Goal: Contribute content: Contribute content

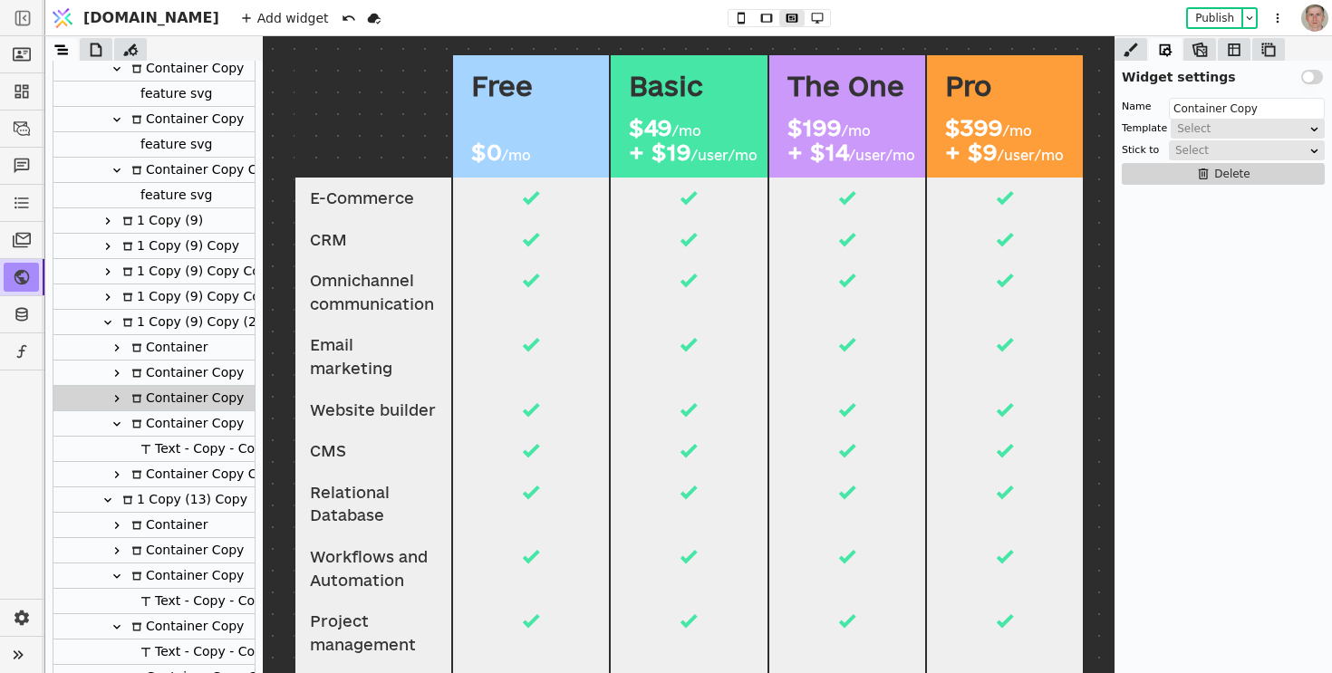
scroll to position [259, 0]
click at [730, 18] on icon at bounding box center [741, 18] width 22 height 13
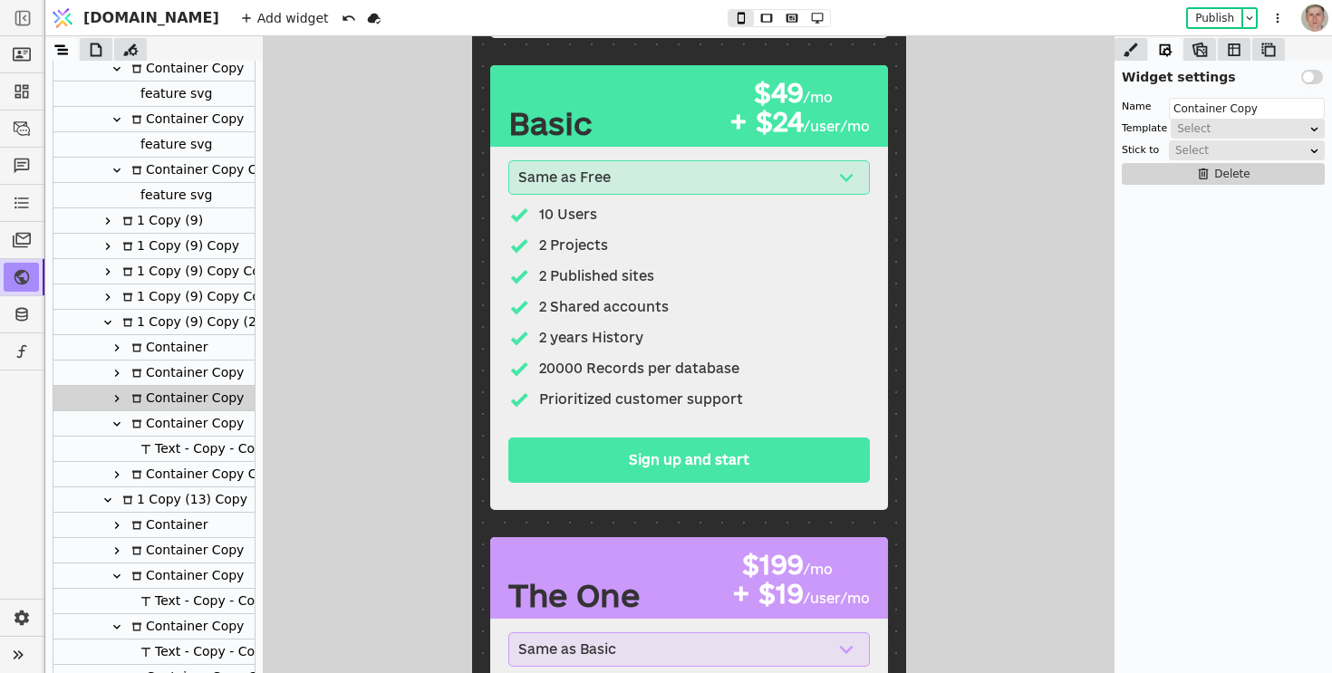
scroll to position [1025, 0]
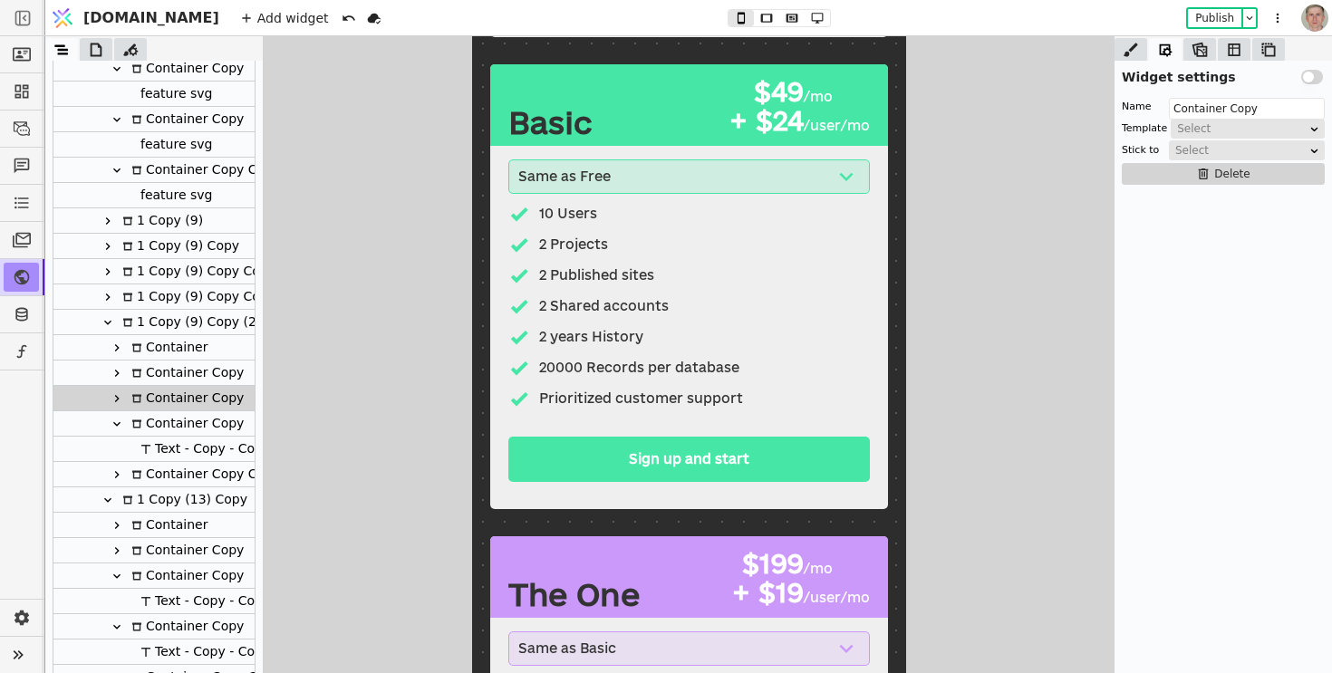
click at [784, 123] on div "+ $24" at bounding box center [762, 121] width 82 height 28
type input "Text"
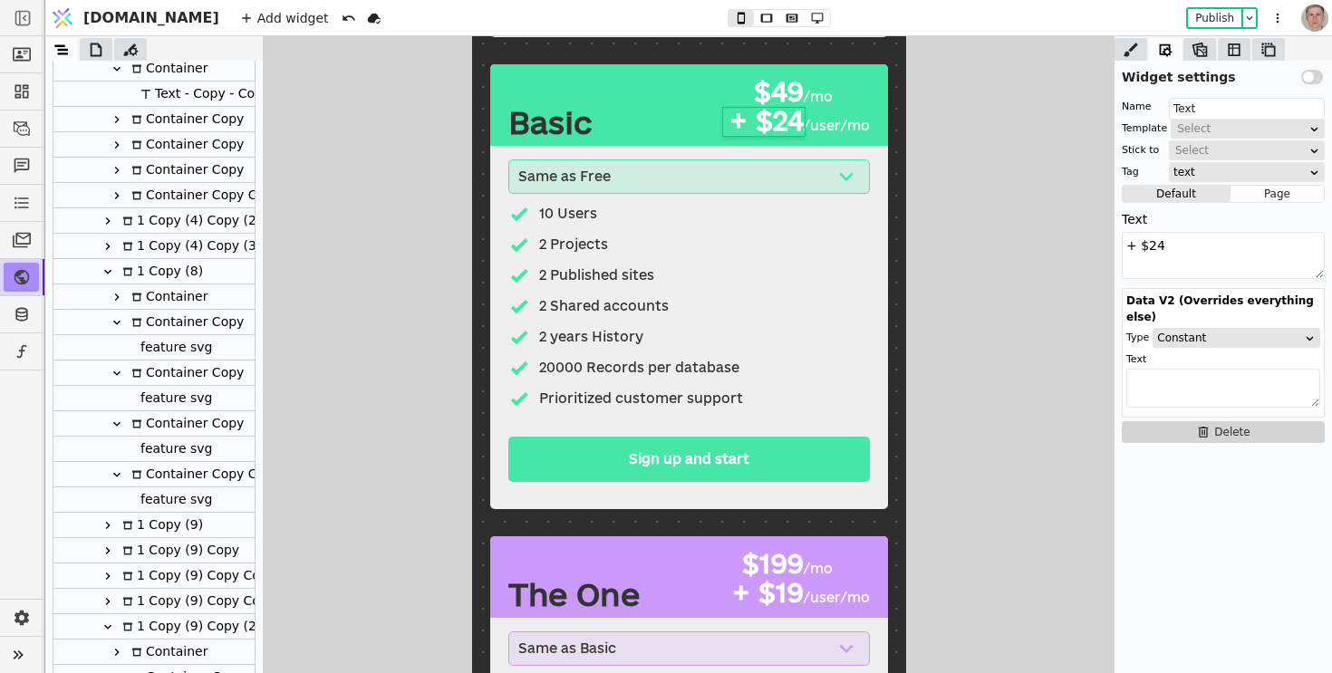
scroll to position [393, 0]
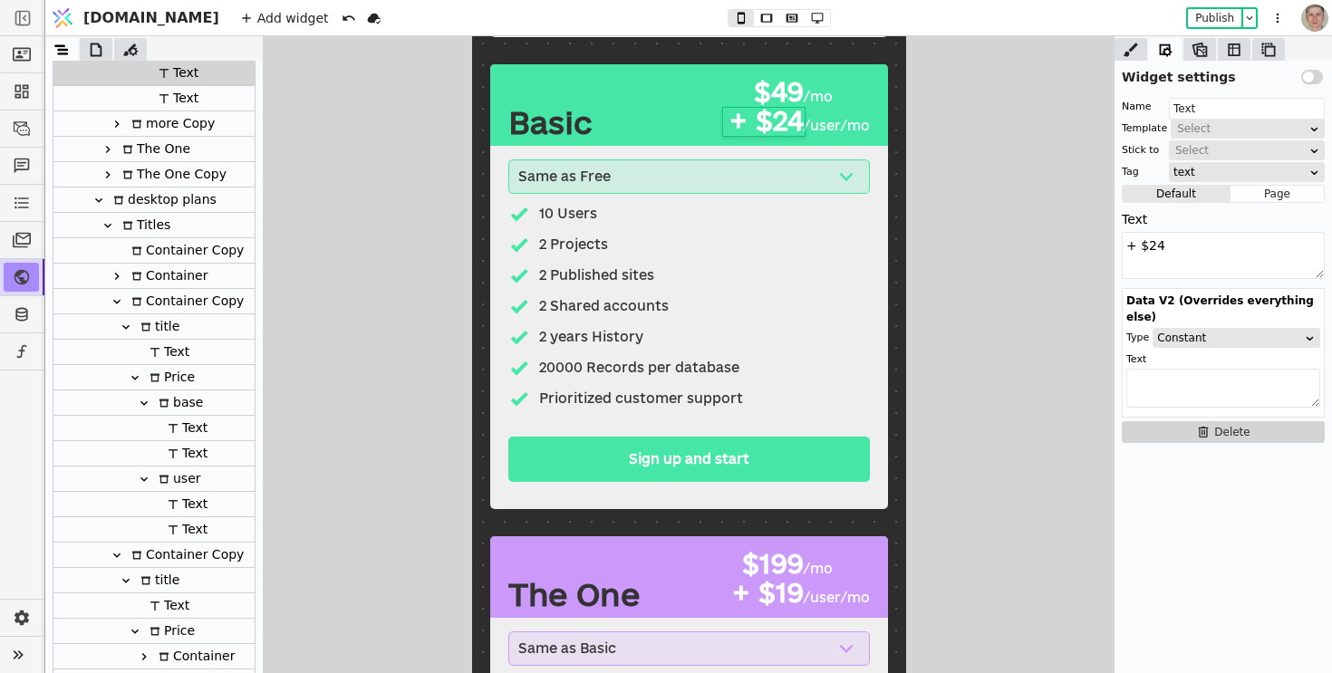
click at [784, 123] on div "+ $24" at bounding box center [762, 121] width 82 height 28
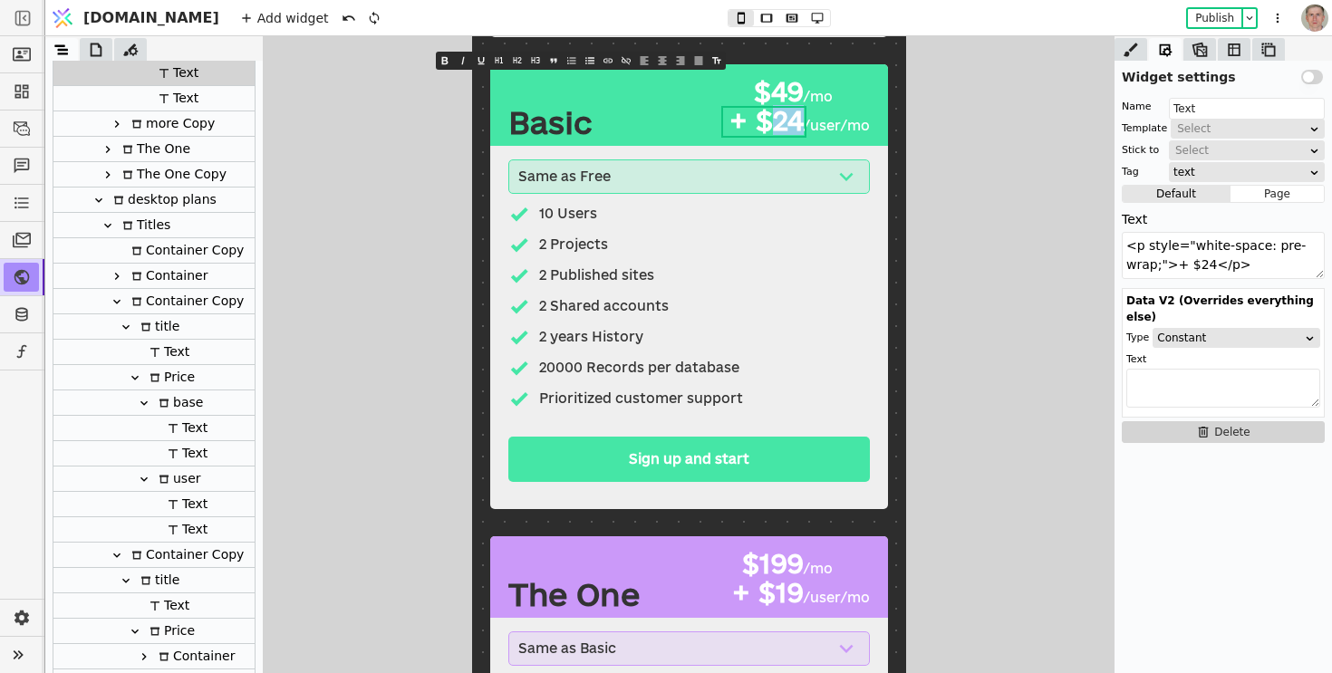
drag, startPoint x: 777, startPoint y: 115, endPoint x: 805, endPoint y: 113, distance: 28.1
click at [805, 113] on div "+ $24 /user/mo" at bounding box center [795, 121] width 148 height 29
type textarea "<p style="white-space: pre-wrap;">+ $19</p>"
click at [785, 582] on div "+ $19" at bounding box center [762, 593] width 82 height 28
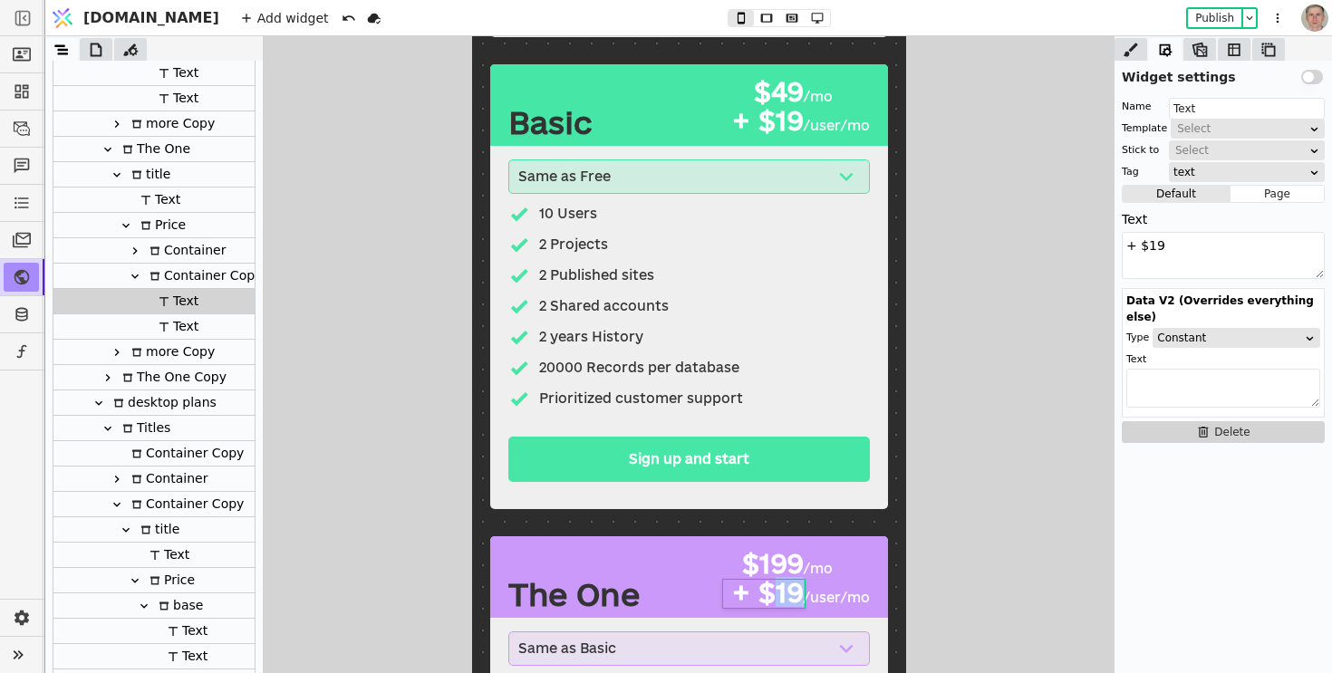
click at [785, 582] on div "+ $19" at bounding box center [762, 593] width 82 height 28
click at [785, 582] on span "+ $19" at bounding box center [767, 592] width 72 height 30
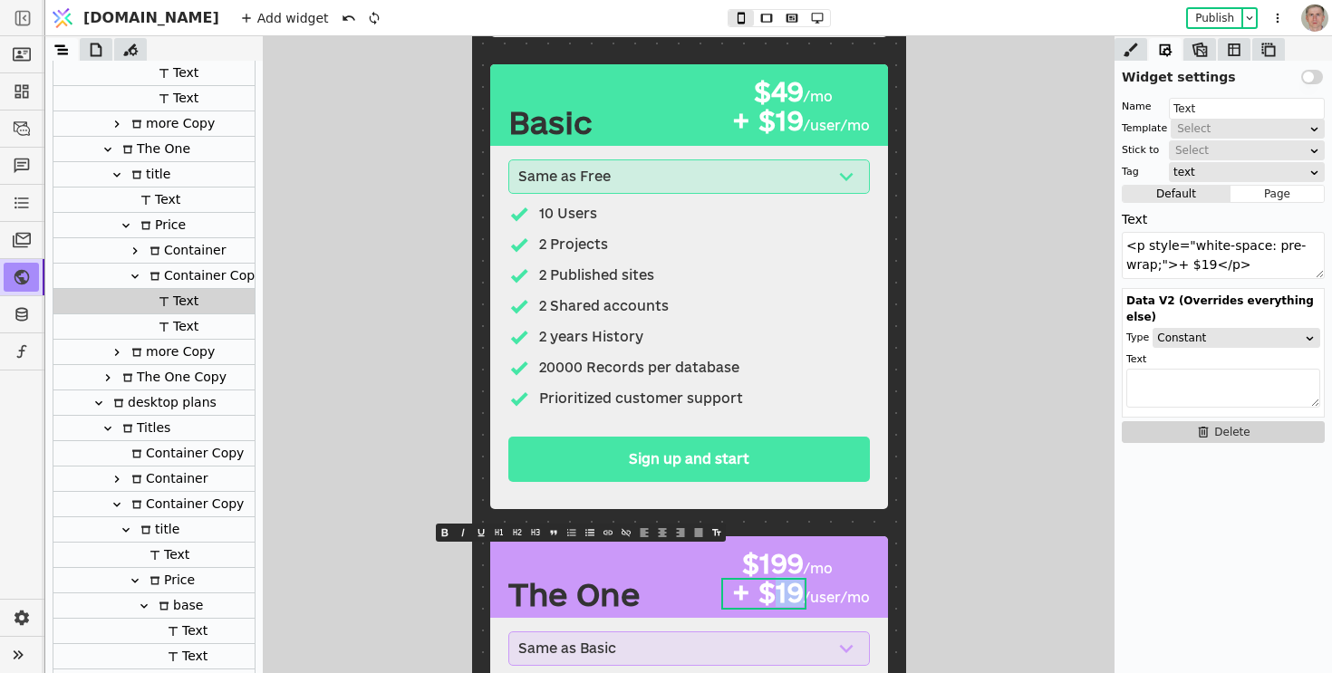
click at [785, 582] on span "+ $19" at bounding box center [767, 592] width 72 height 30
type textarea "<p style="white-space: pre-wrap;">+ $14</p>"
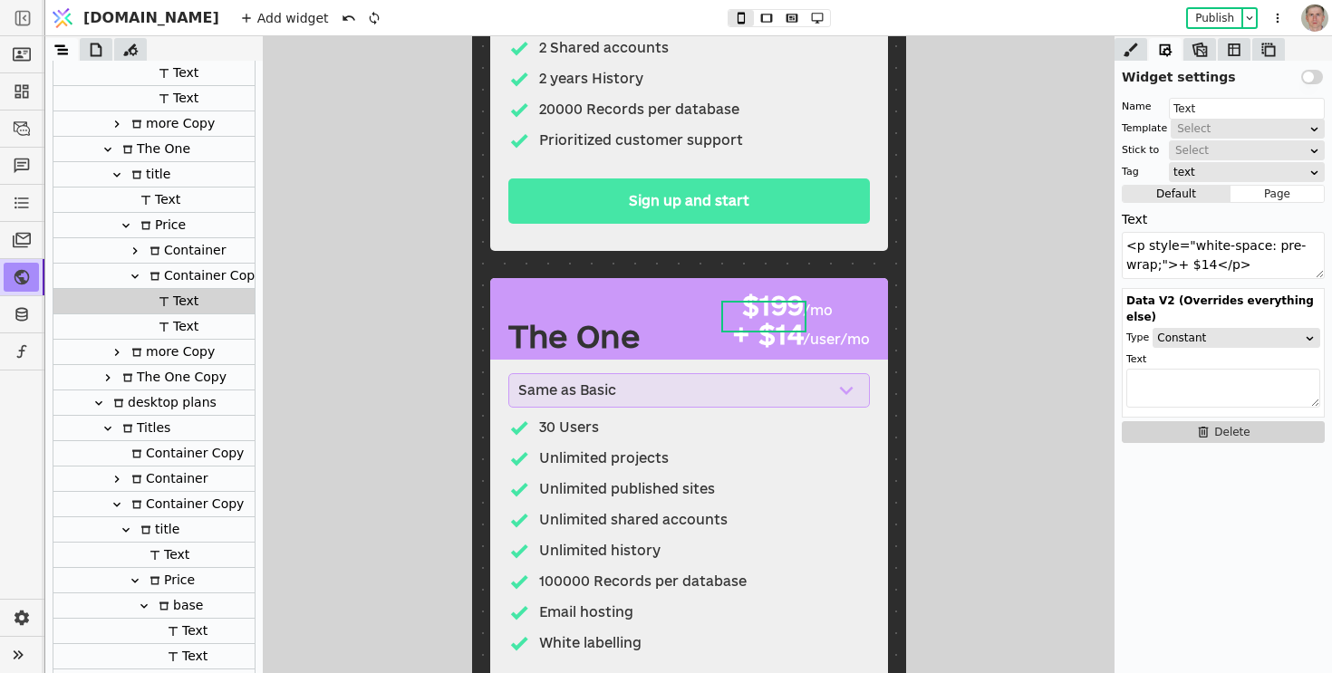
scroll to position [0, 0]
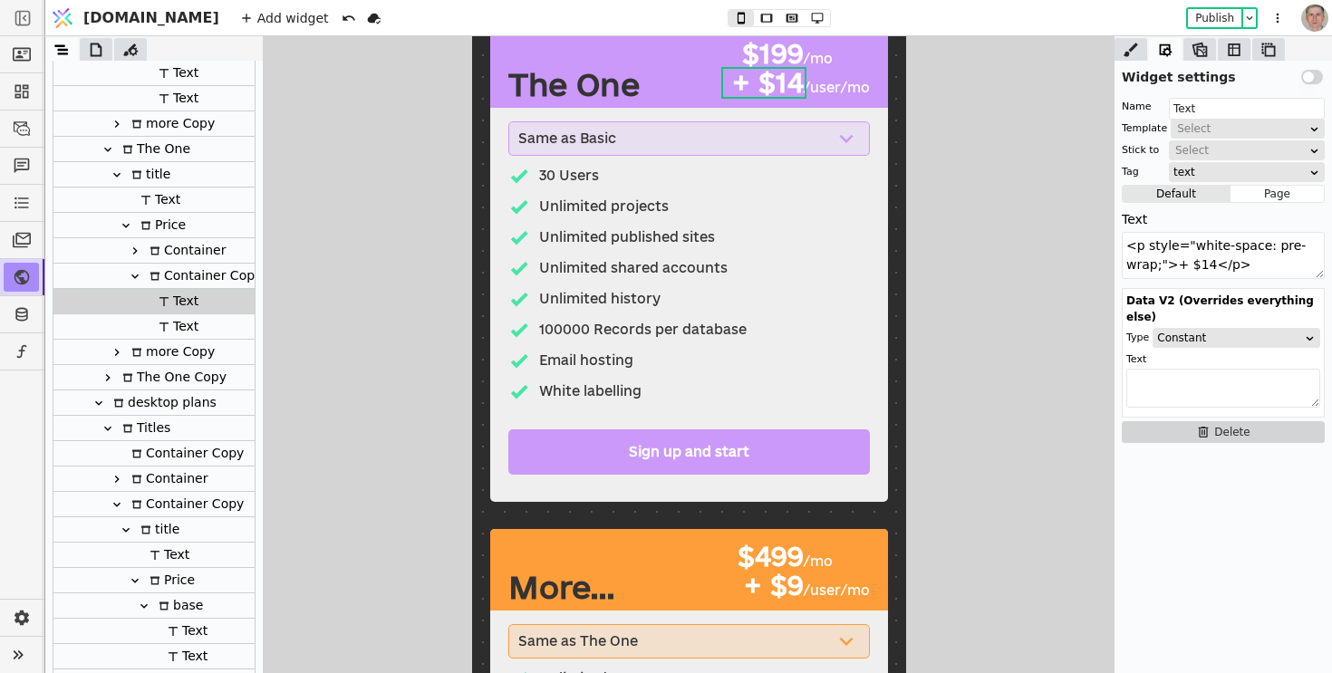
click at [768, 555] on div "$499" at bounding box center [762, 557] width 82 height 28
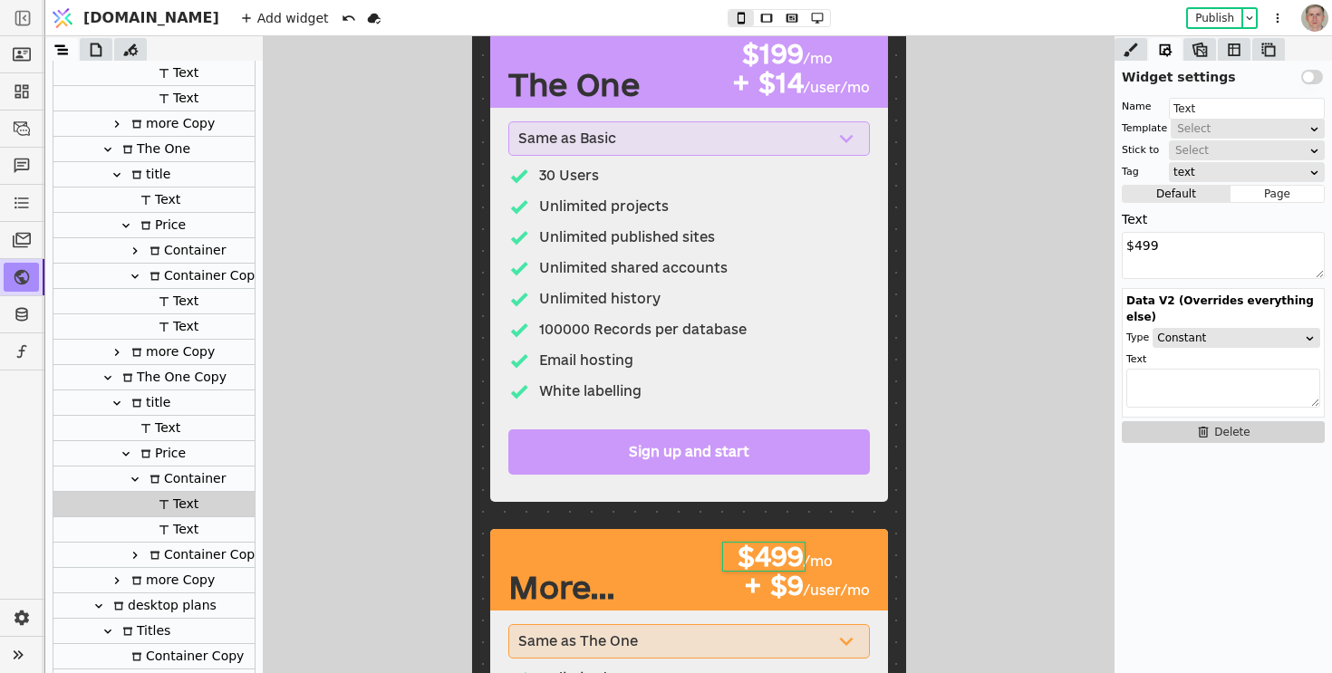
click at [774, 555] on div "$499" at bounding box center [762, 557] width 82 height 28
drag, startPoint x: 756, startPoint y: 556, endPoint x: 767, endPoint y: 558, distance: 11.0
click at [767, 558] on div "$499" at bounding box center [762, 557] width 82 height 28
click at [760, 551] on div "$499" at bounding box center [762, 557] width 82 height 28
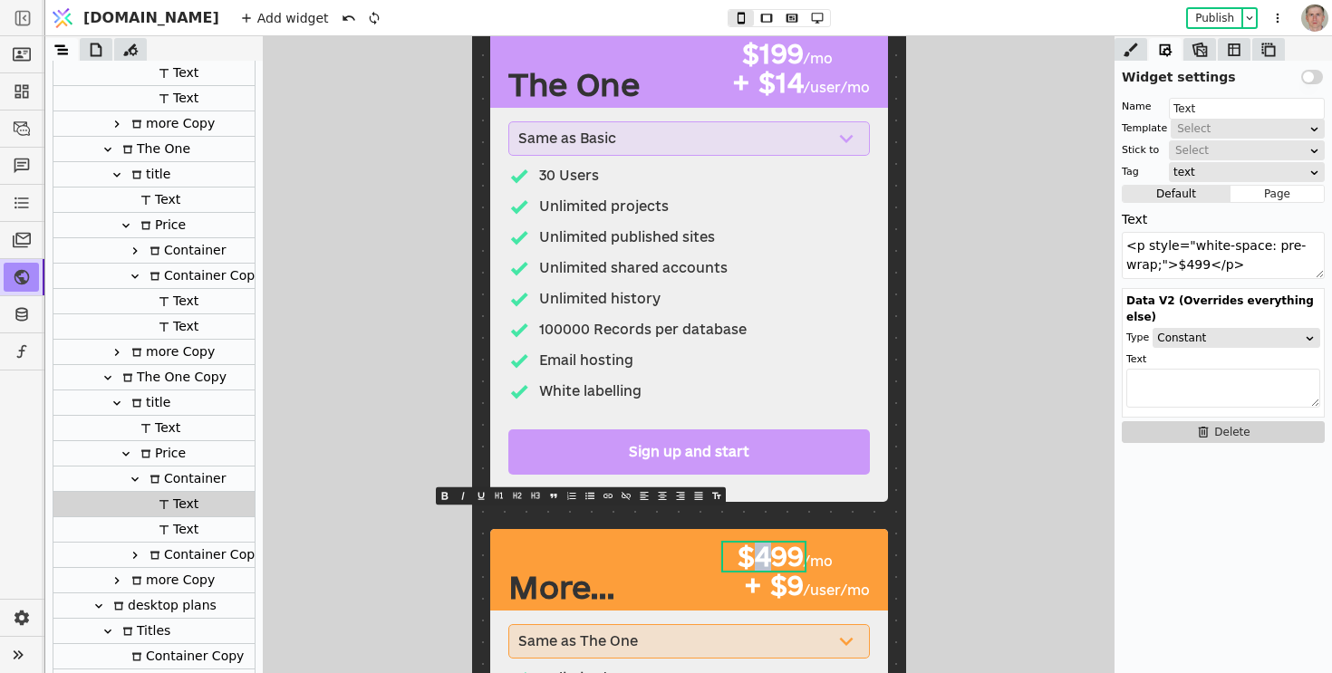
drag, startPoint x: 769, startPoint y: 552, endPoint x: 757, endPoint y: 554, distance: 12.1
click at [757, 554] on span "$499" at bounding box center [769, 556] width 66 height 30
type textarea "<p style="white-space: pre-wrap;">$399</p>"
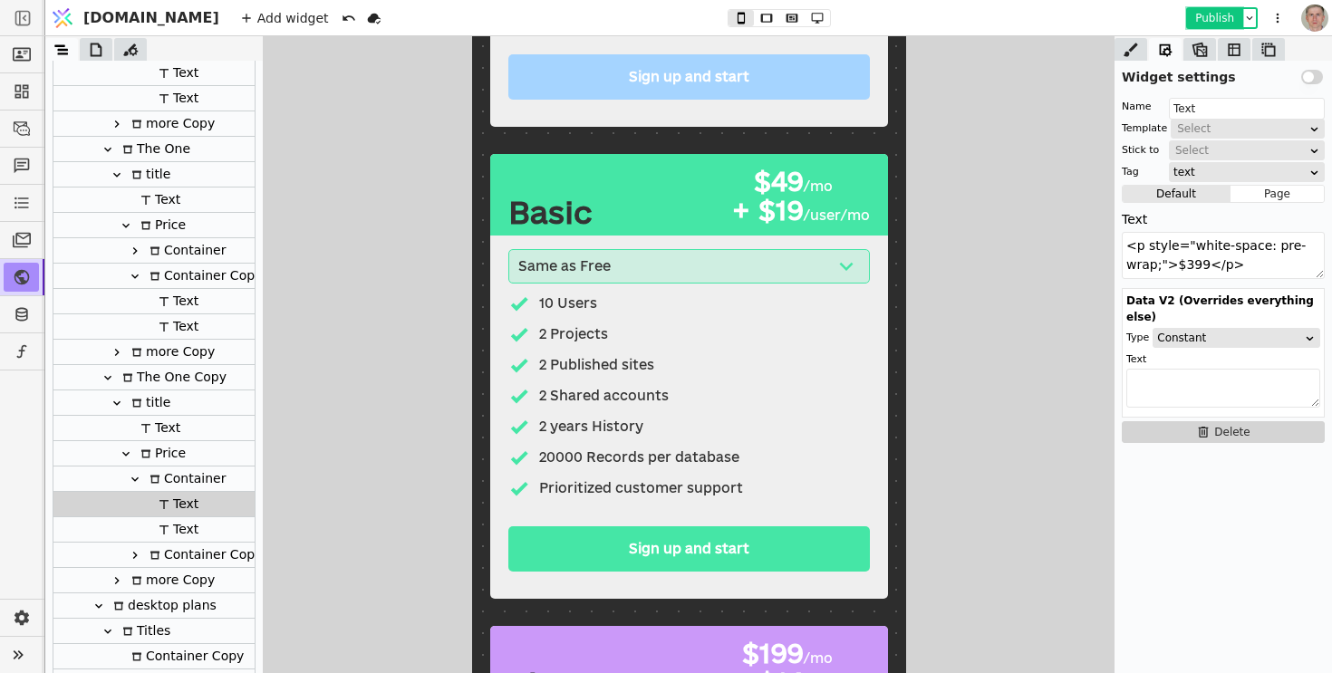
click at [1204, 18] on button "Publish" at bounding box center [1214, 18] width 53 height 18
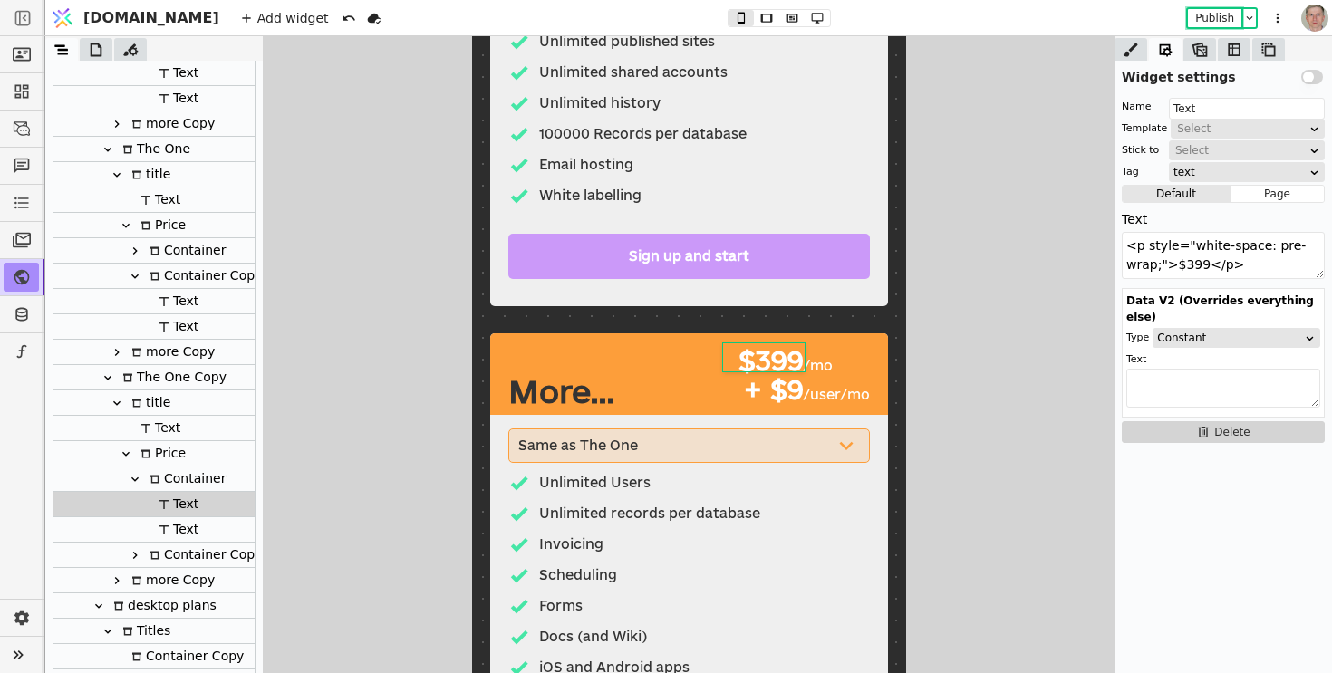
scroll to position [1735, 0]
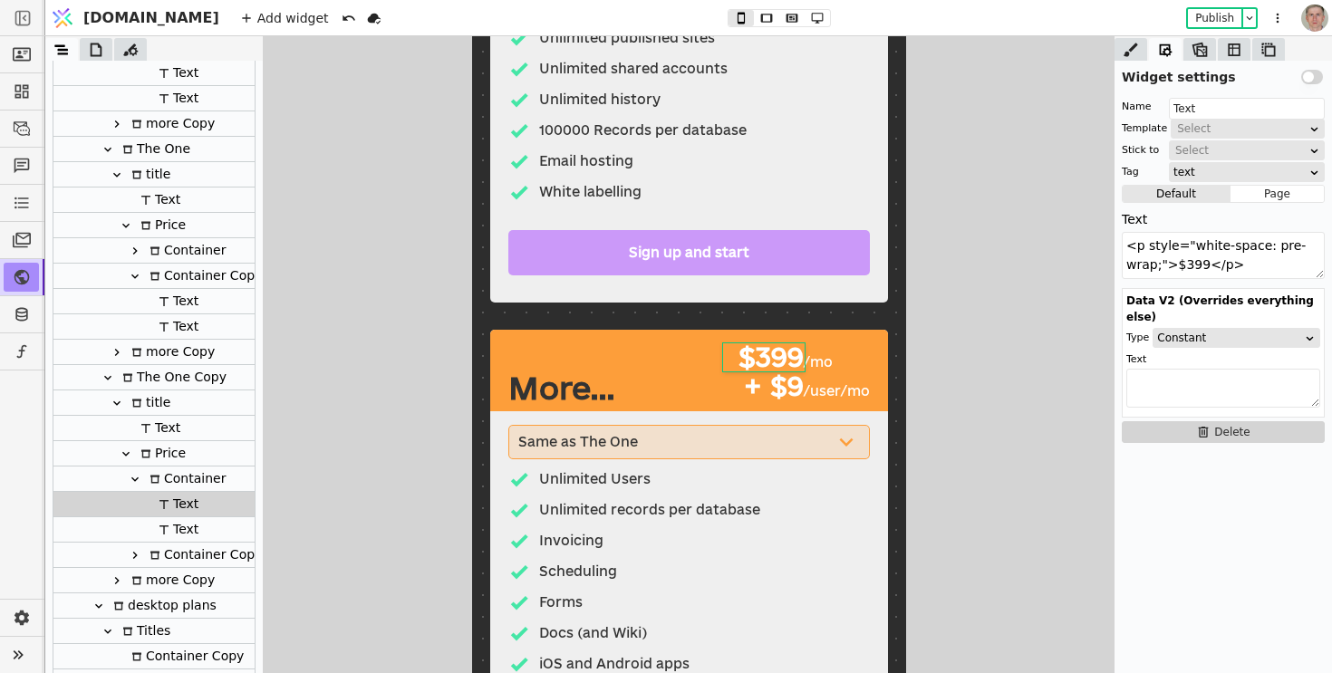
click at [567, 389] on div "More…" at bounding box center [560, 387] width 107 height 29
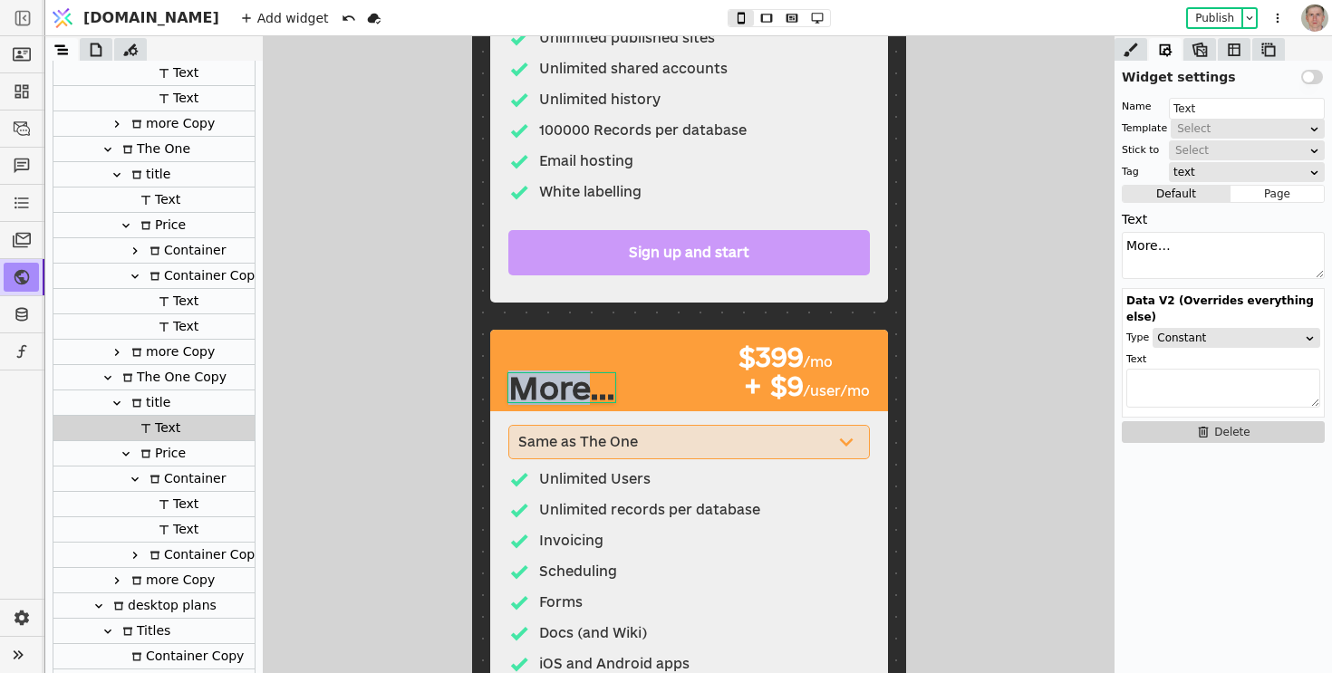
click at [567, 389] on div "More…" at bounding box center [560, 387] width 107 height 29
click at [567, 389] on span "More…" at bounding box center [560, 388] width 107 height 34
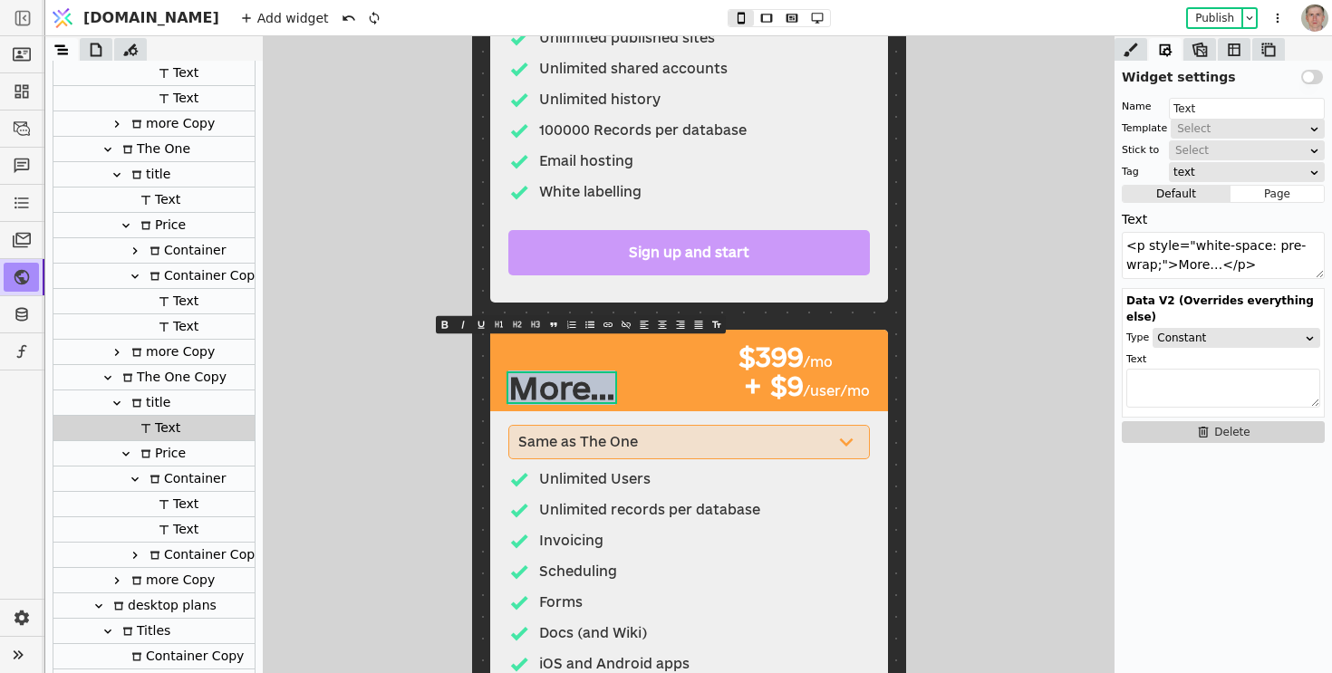
click at [567, 389] on span "More…" at bounding box center [560, 388] width 107 height 34
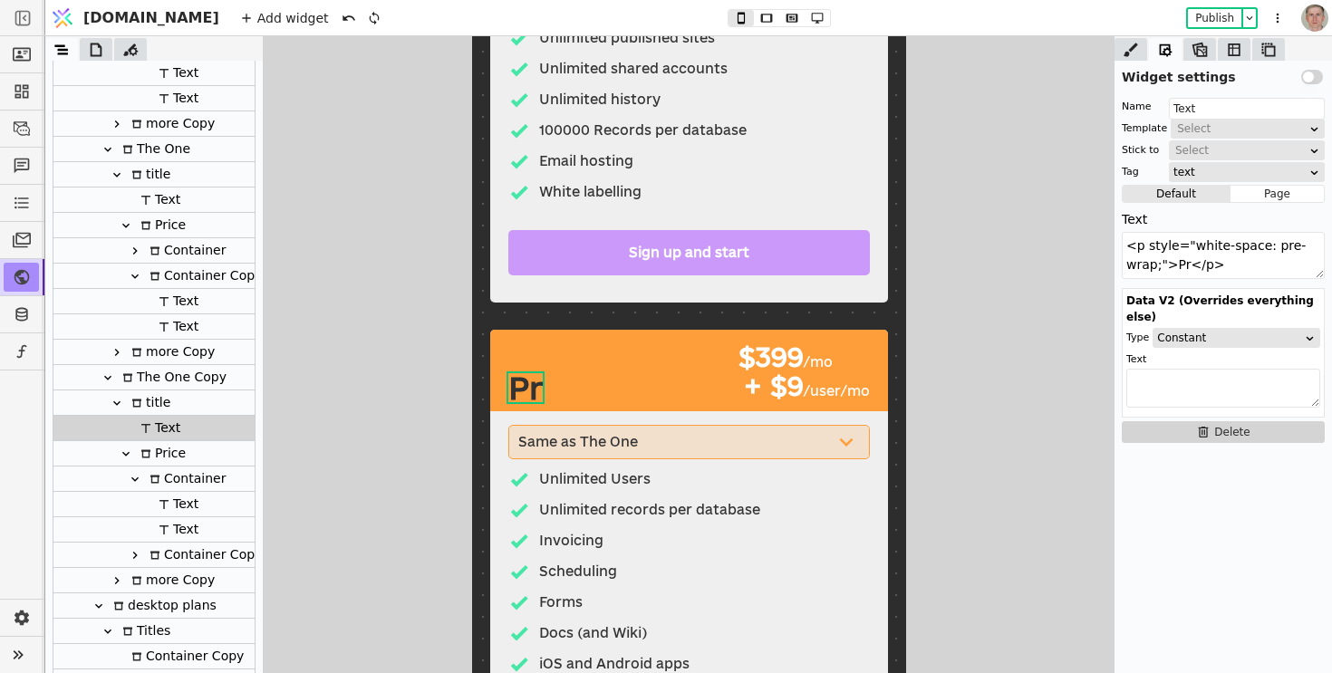
type textarea "<p style="white-space: pre-wrap;">Pro</p>"
click at [844, 441] on icon at bounding box center [845, 441] width 27 height 27
type input "feature svg"
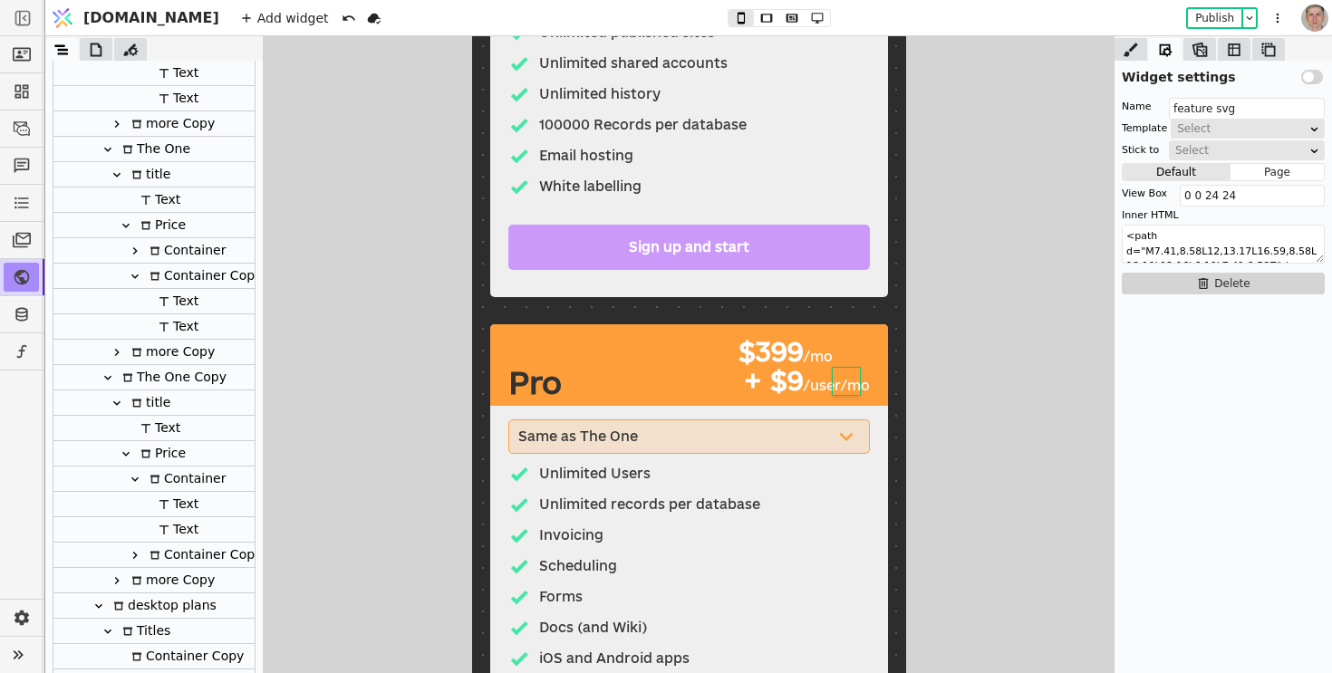
scroll to position [1740, 0]
